Goal: Task Accomplishment & Management: Manage account settings

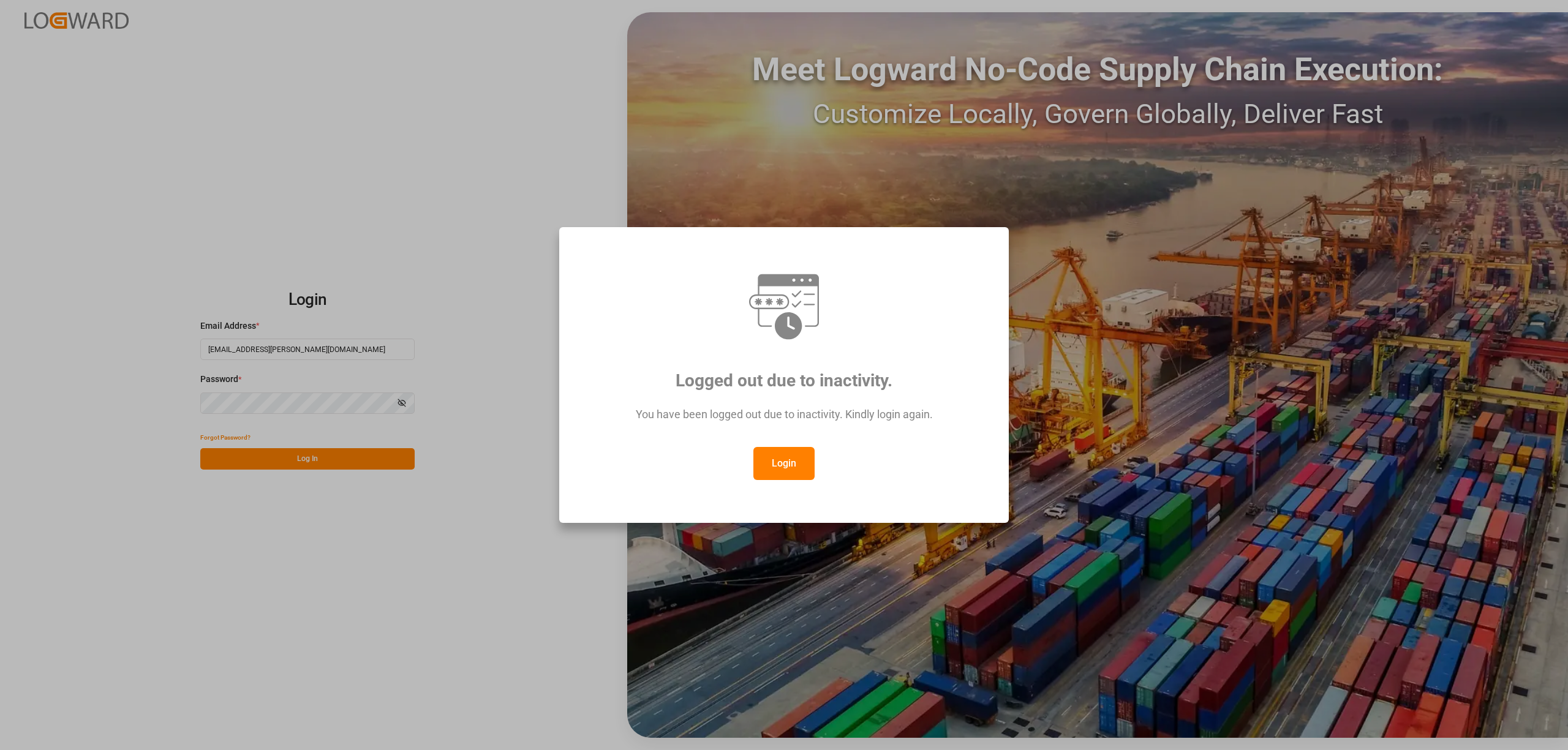
click at [758, 447] on button "Login" at bounding box center [783, 463] width 61 height 33
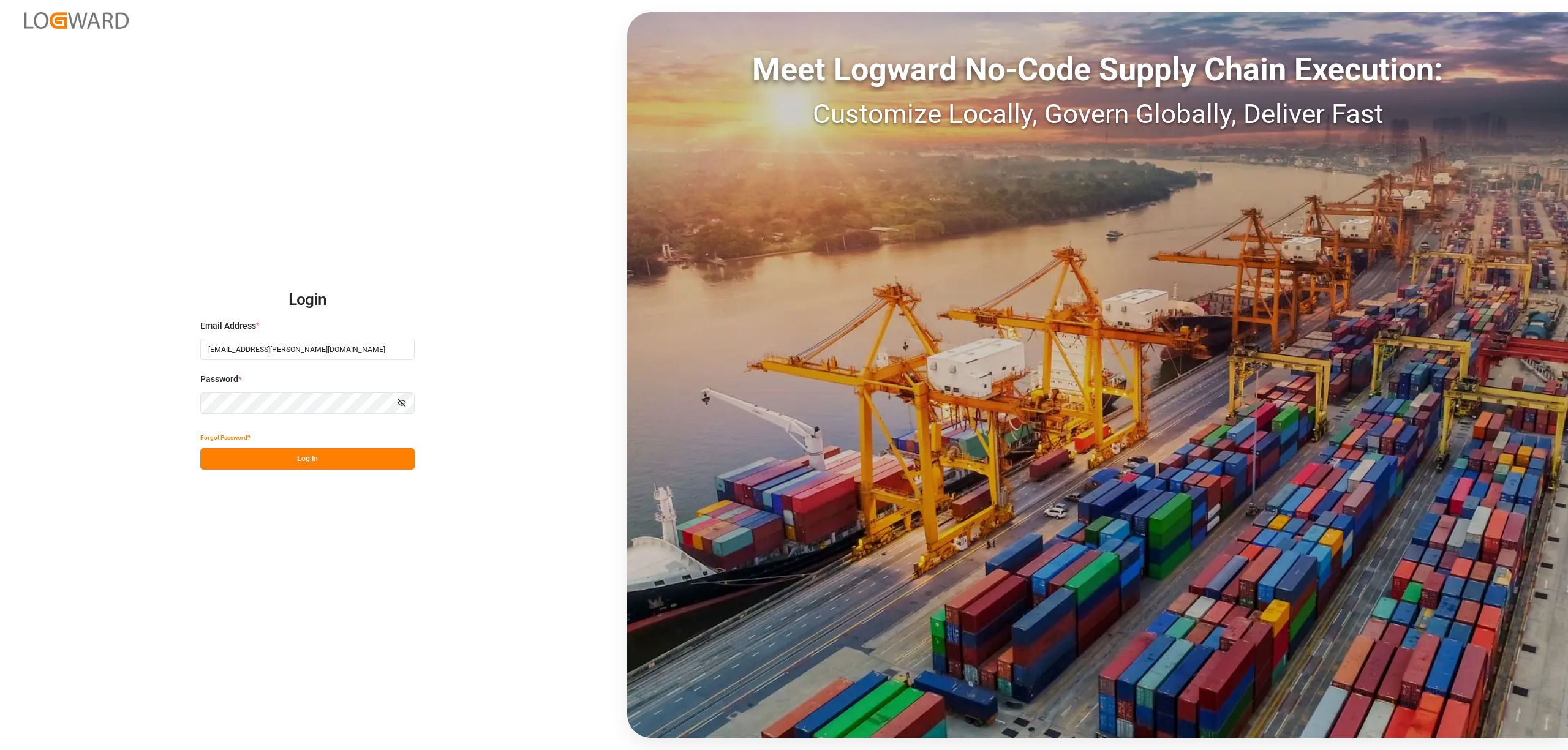
click at [355, 460] on button "Log In" at bounding box center [307, 459] width 214 height 21
